Goal: Find specific page/section: Find specific page/section

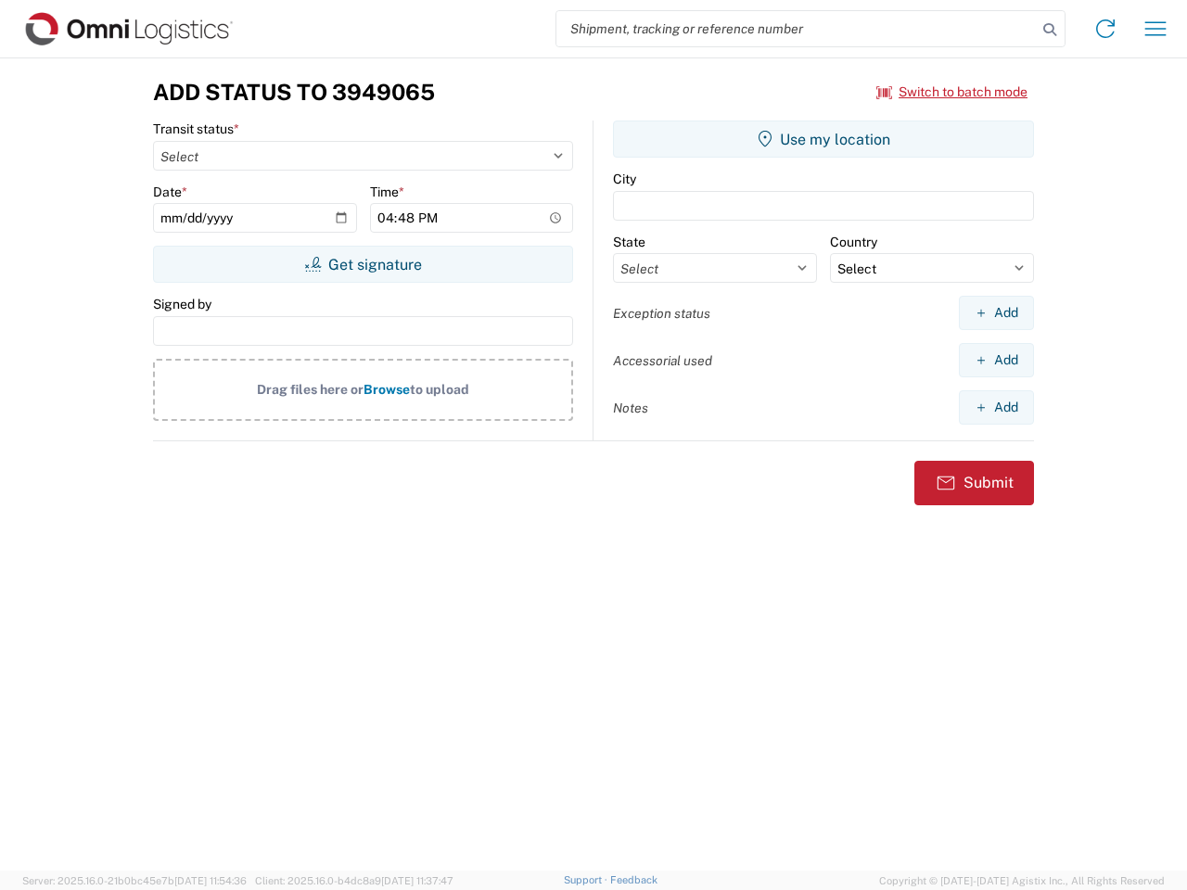
click at [797, 29] on input "search" at bounding box center [796, 28] width 480 height 35
click at [1050, 30] on icon at bounding box center [1050, 30] width 26 height 26
click at [1105, 29] on icon at bounding box center [1106, 29] width 30 height 30
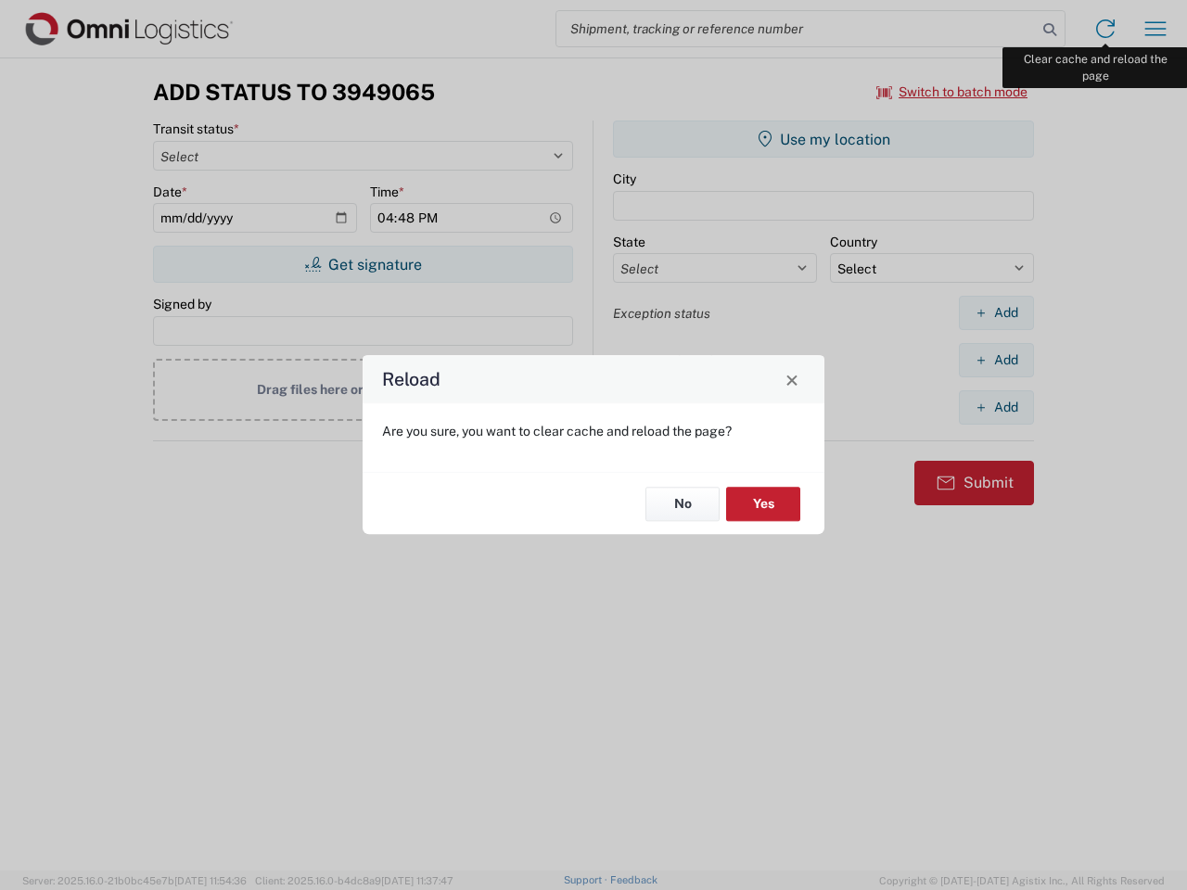
click at [1156, 29] on div "Reload Are you sure, you want to clear cache and reload the page? No Yes" at bounding box center [593, 445] width 1187 height 890
click at [952, 92] on div "Reload Are you sure, you want to clear cache and reload the page? No Yes" at bounding box center [593, 445] width 1187 height 890
click at [363, 264] on div "Reload Are you sure, you want to clear cache and reload the page? No Yes" at bounding box center [593, 445] width 1187 height 890
click at [824, 139] on div "Reload Are you sure, you want to clear cache and reload the page? No Yes" at bounding box center [593, 445] width 1187 height 890
click at [996, 313] on div "Reload Are you sure, you want to clear cache and reload the page? No Yes" at bounding box center [593, 445] width 1187 height 890
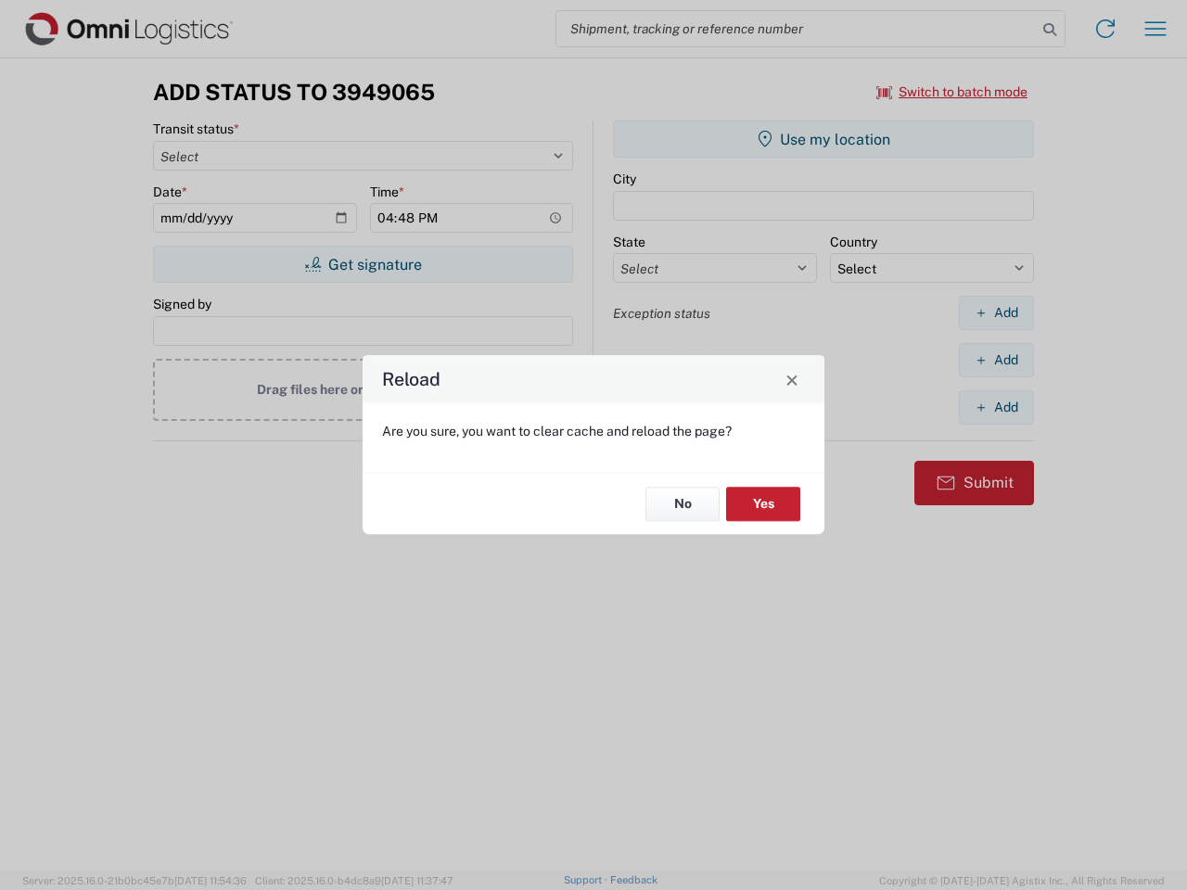
click at [996, 360] on div "Reload Are you sure, you want to clear cache and reload the page? No Yes" at bounding box center [593, 445] width 1187 height 890
click at [996, 407] on div "Reload Are you sure, you want to clear cache and reload the page? No Yes" at bounding box center [593, 445] width 1187 height 890
